Goal: Check status

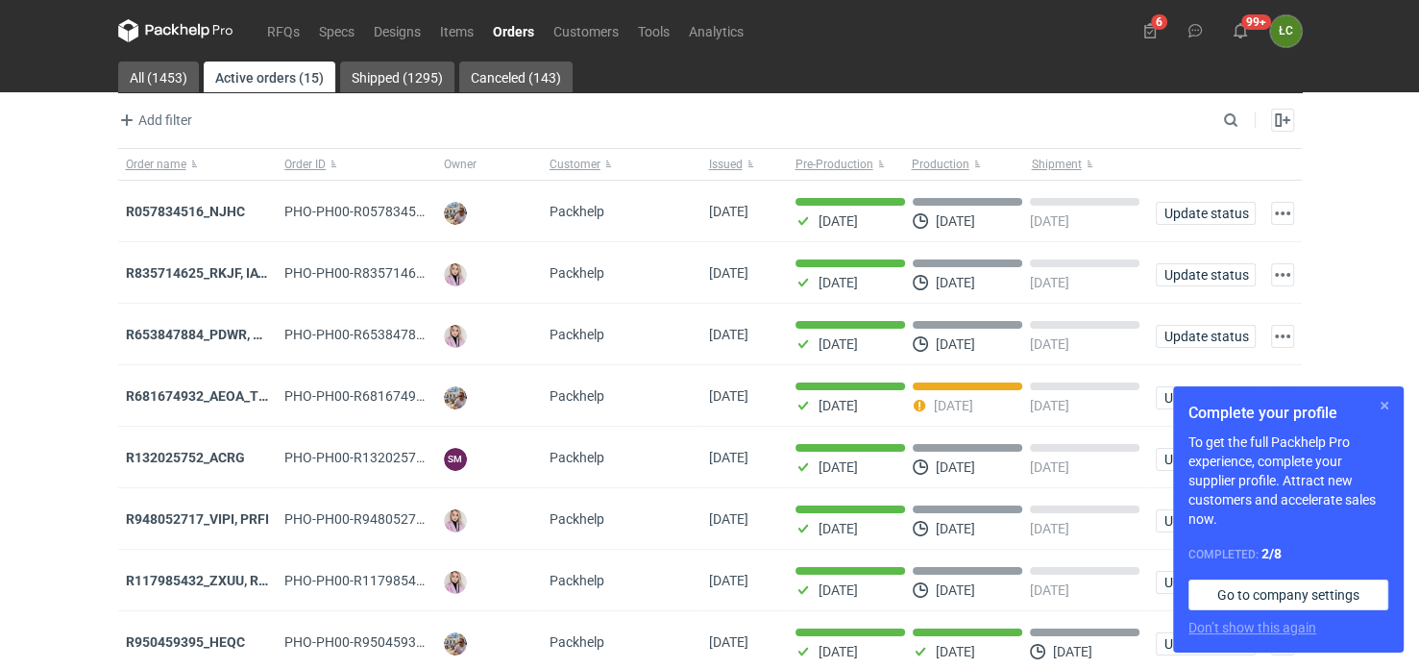
click at [1386, 398] on button "button" at bounding box center [1384, 405] width 23 height 23
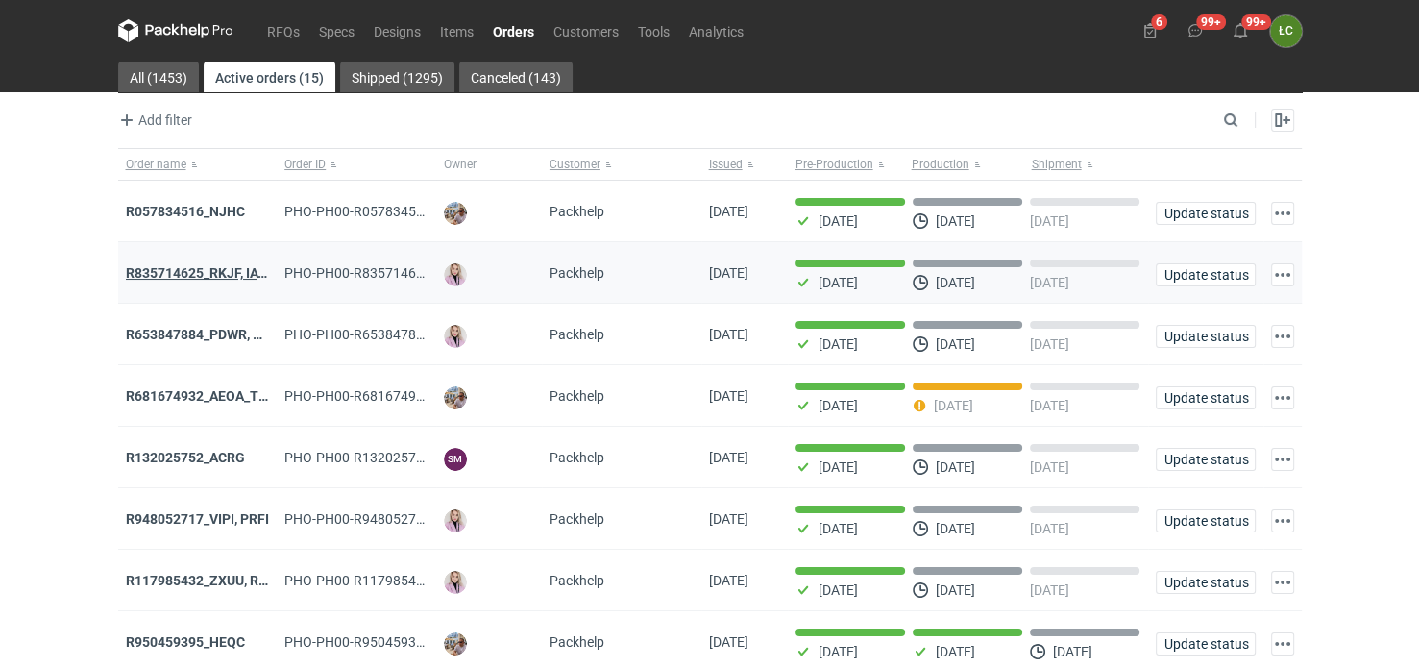
click at [179, 267] on strong "R835714625_RKJF, IAVU, SFPF, TXLA" at bounding box center [238, 272] width 225 height 15
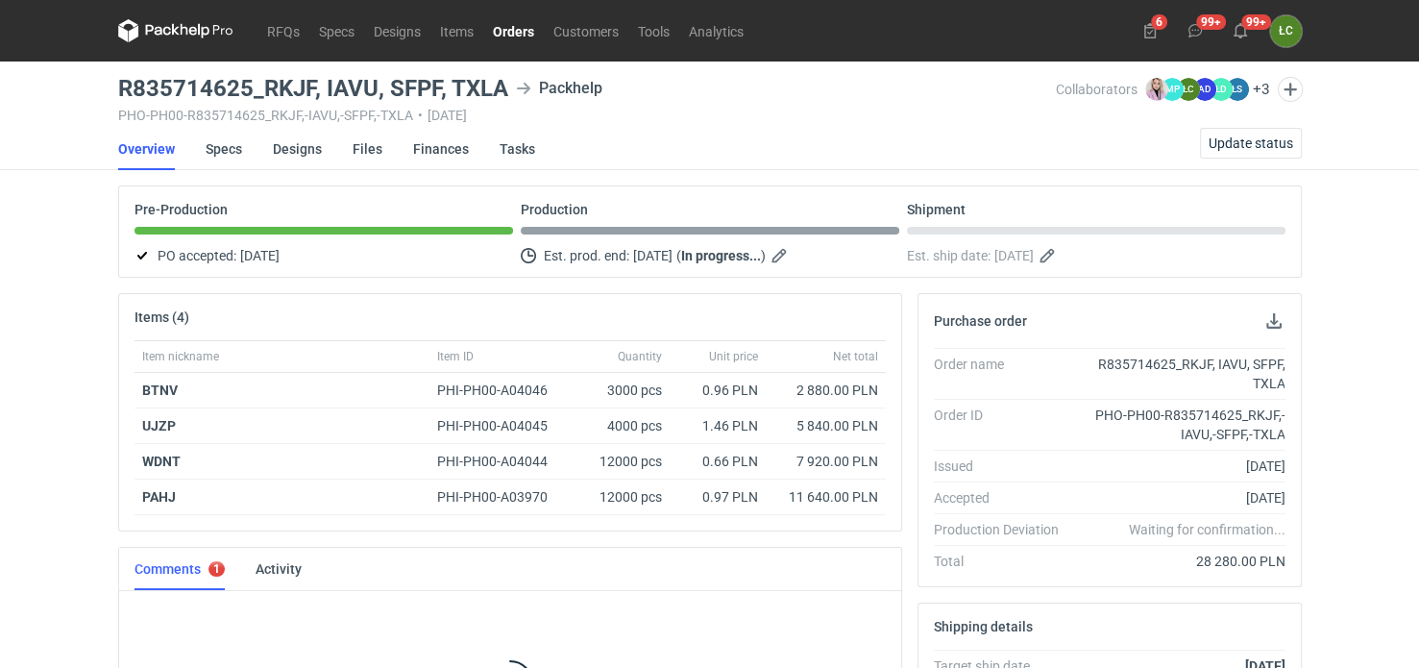
scroll to position [106, 0]
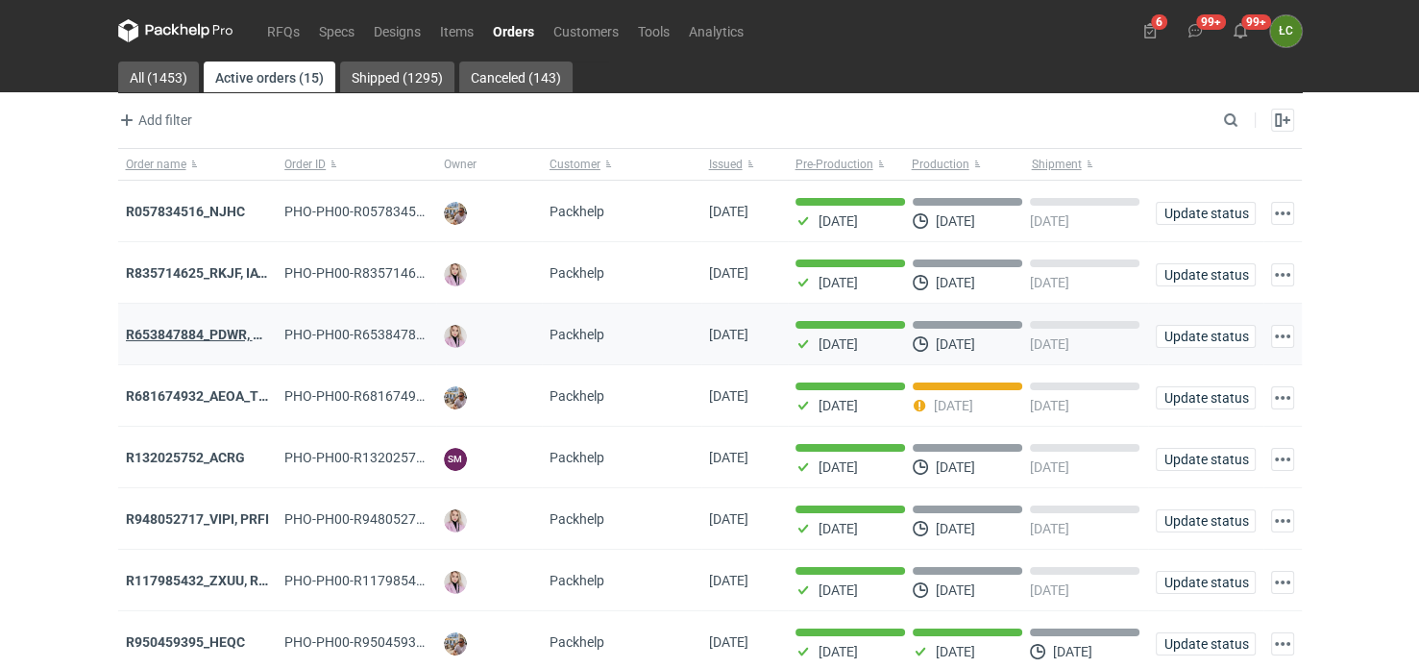
click at [176, 332] on strong "R653847884_PDWR, OHJS, IVNK" at bounding box center [225, 334] width 199 height 15
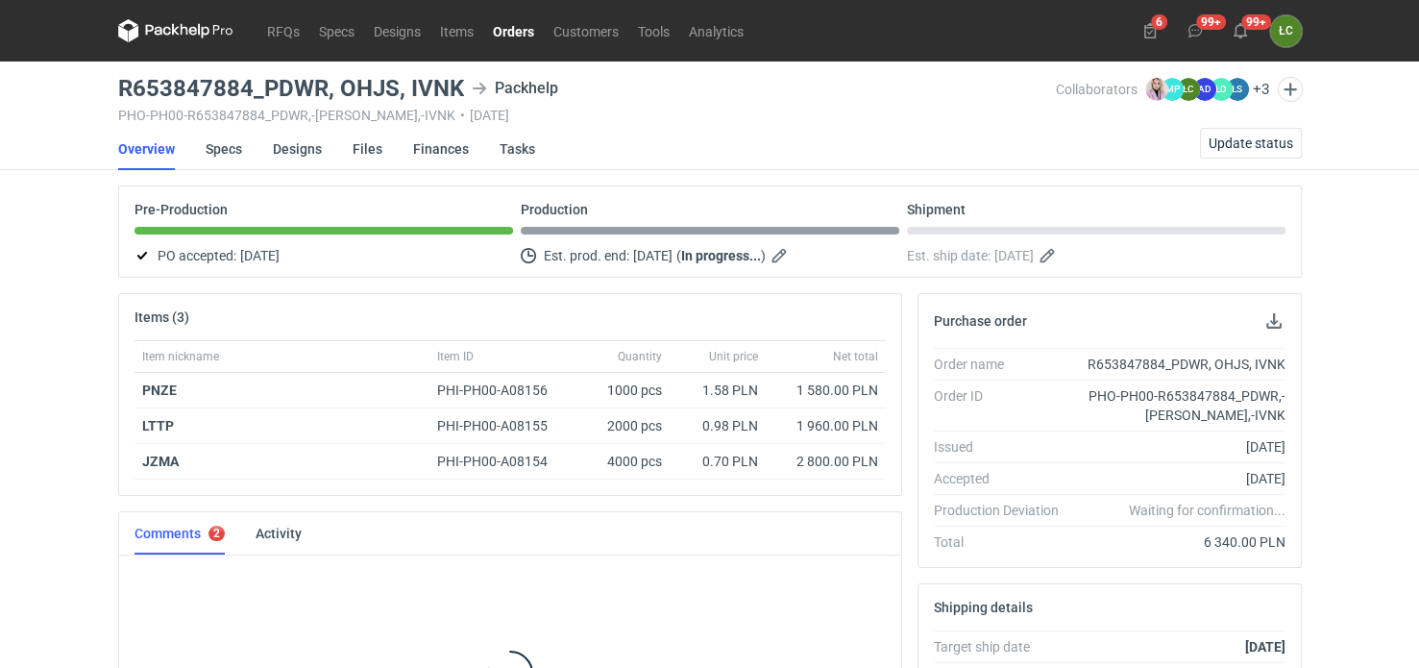
scroll to position [124, 0]
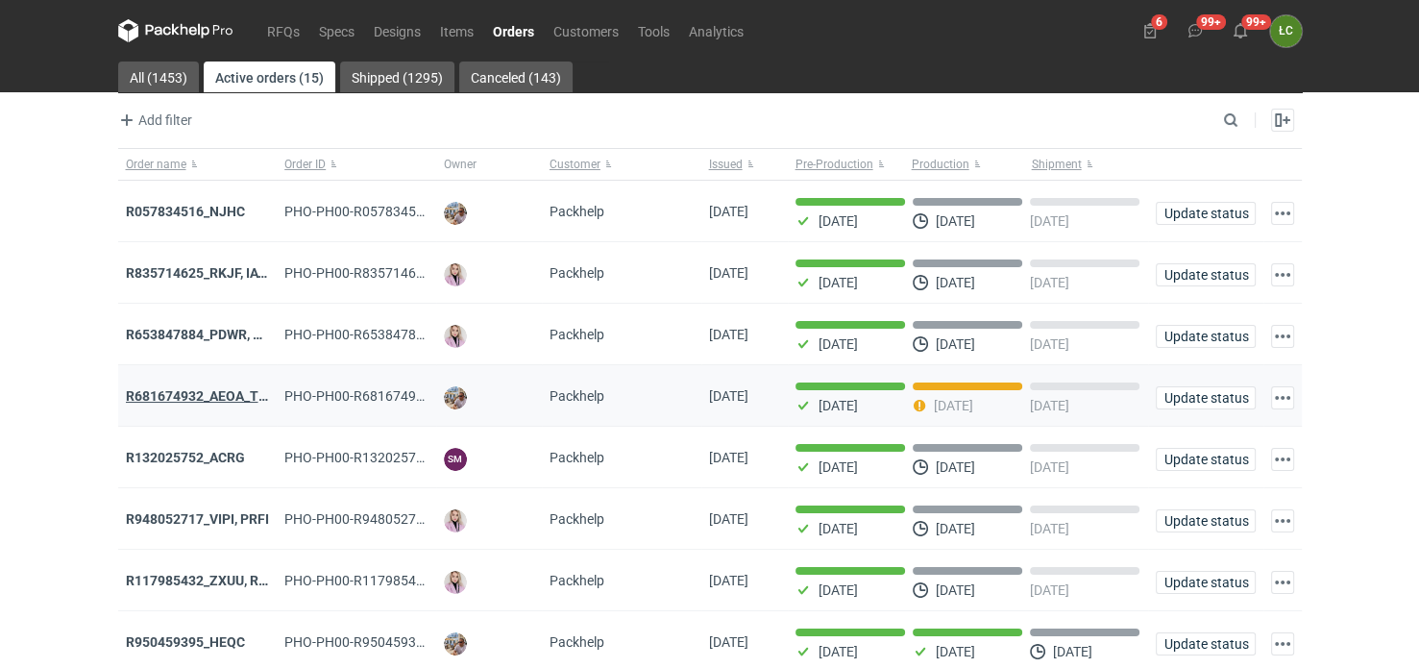
click at [239, 392] on strong "R681674932_AEOA_TIXI_KKTL" at bounding box center [220, 395] width 188 height 15
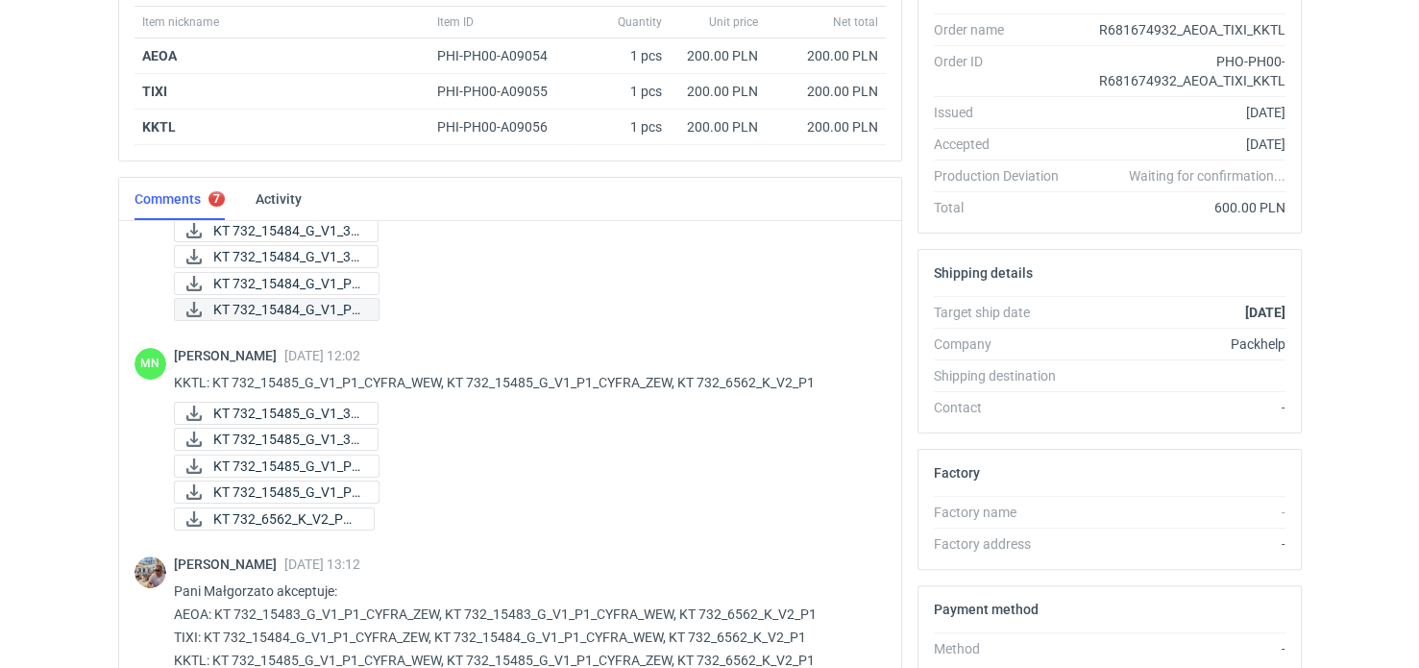
scroll to position [588, 0]
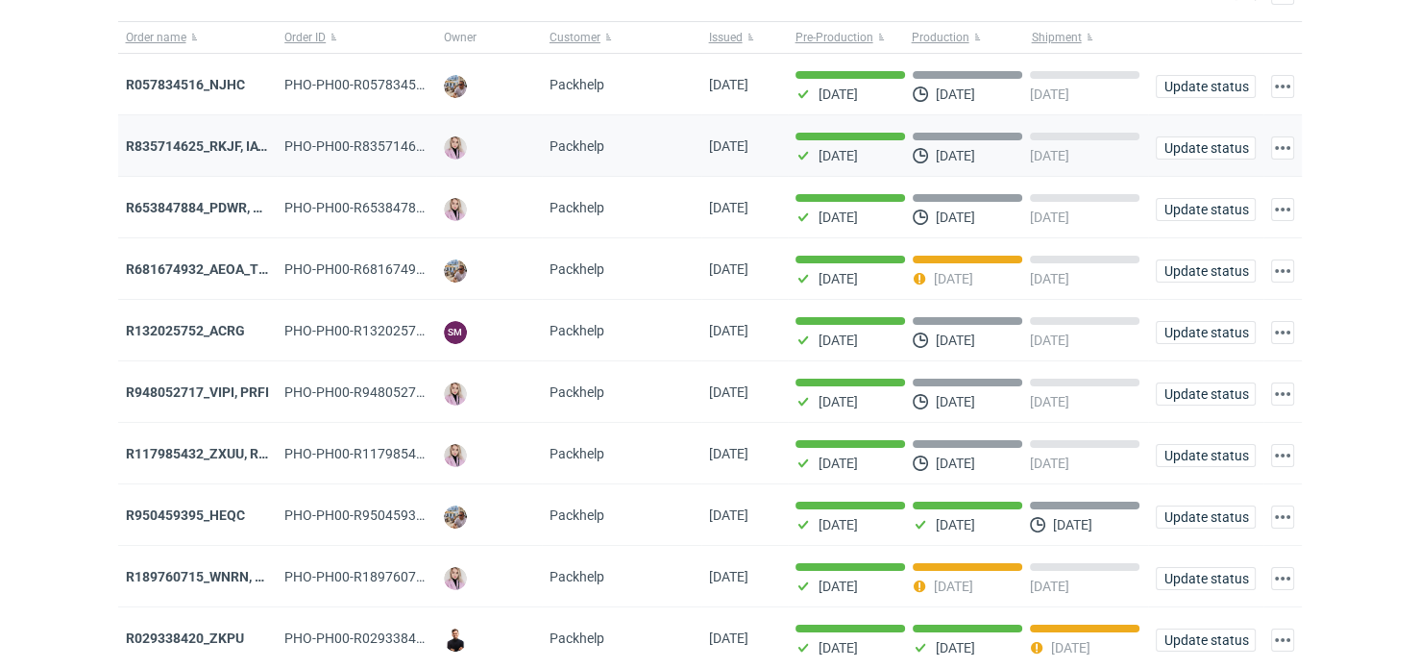
scroll to position [192, 0]
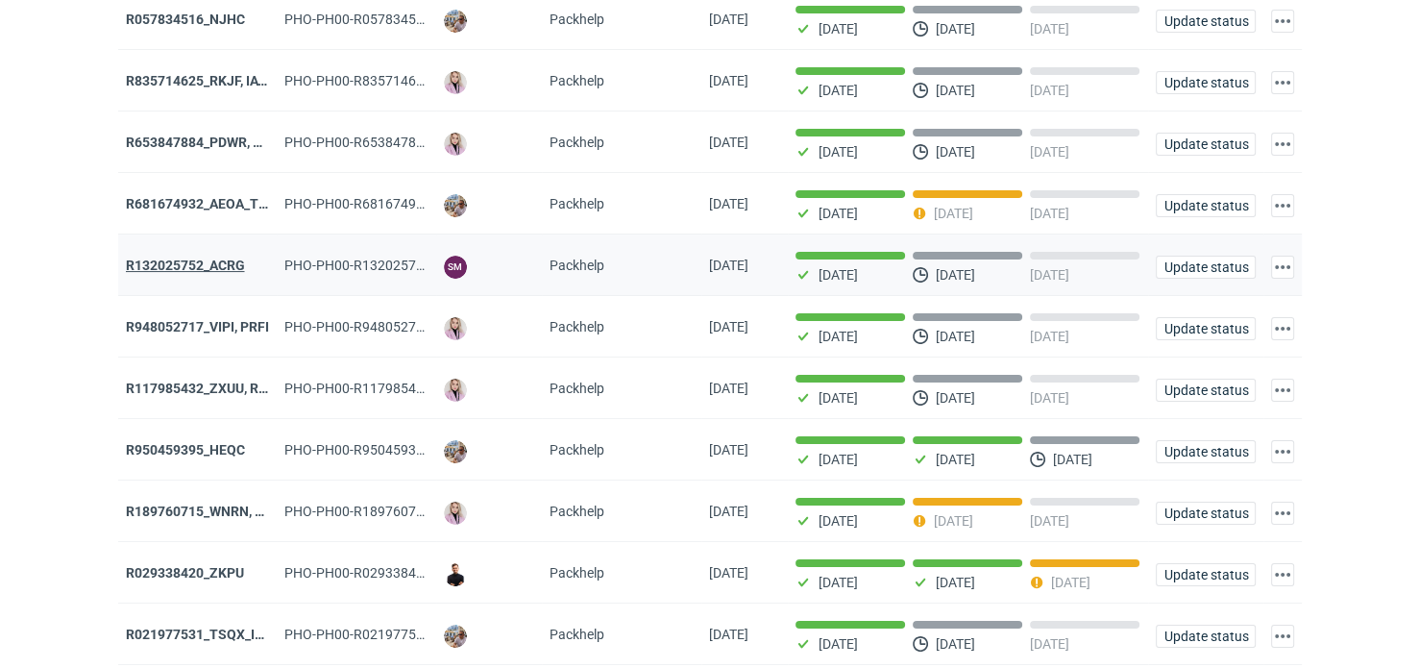
click at [158, 261] on strong "R132025752_ACRG" at bounding box center [185, 265] width 119 height 15
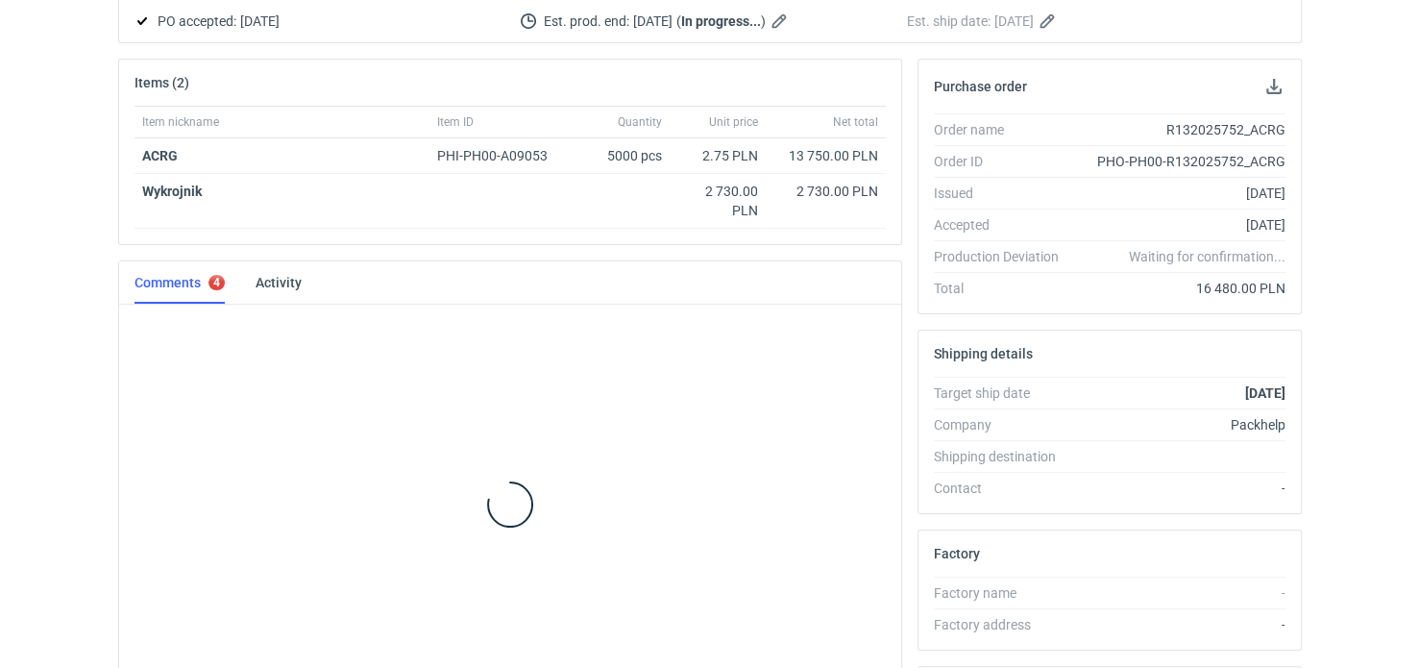
scroll to position [272, 0]
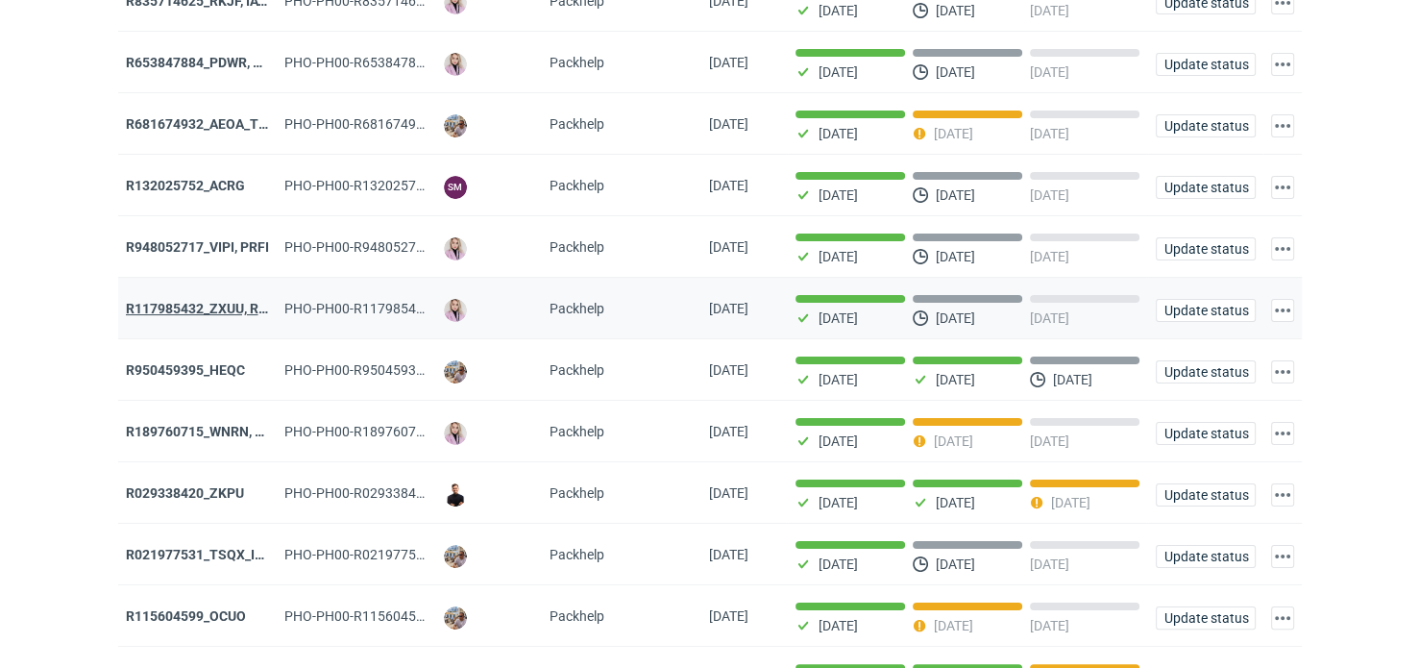
click at [227, 305] on strong "R117985432_ZXUU, RNMV, VLQR" at bounding box center [227, 308] width 202 height 15
